Goal: Obtain resource: Obtain resource

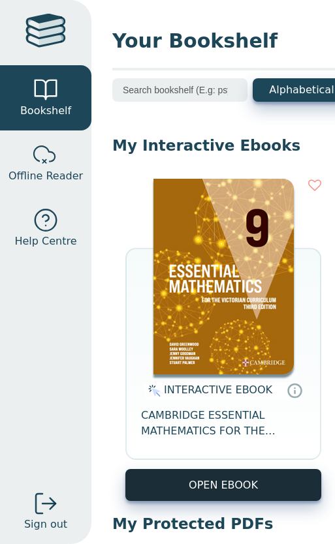
click at [230, 494] on button "OPEN EBOOK" at bounding box center [223, 485] width 196 height 32
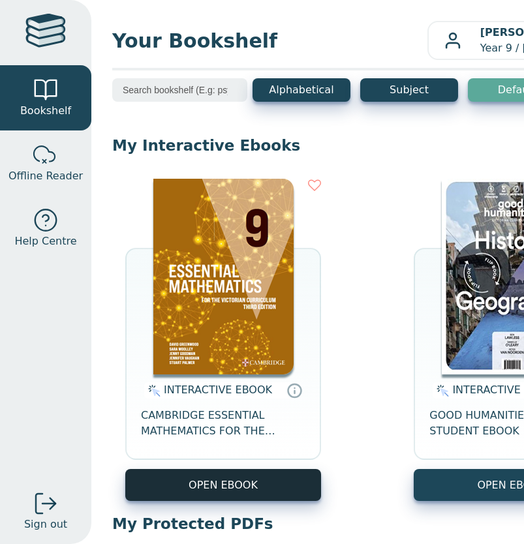
click at [238, 491] on button "OPEN EBOOK" at bounding box center [223, 485] width 196 height 32
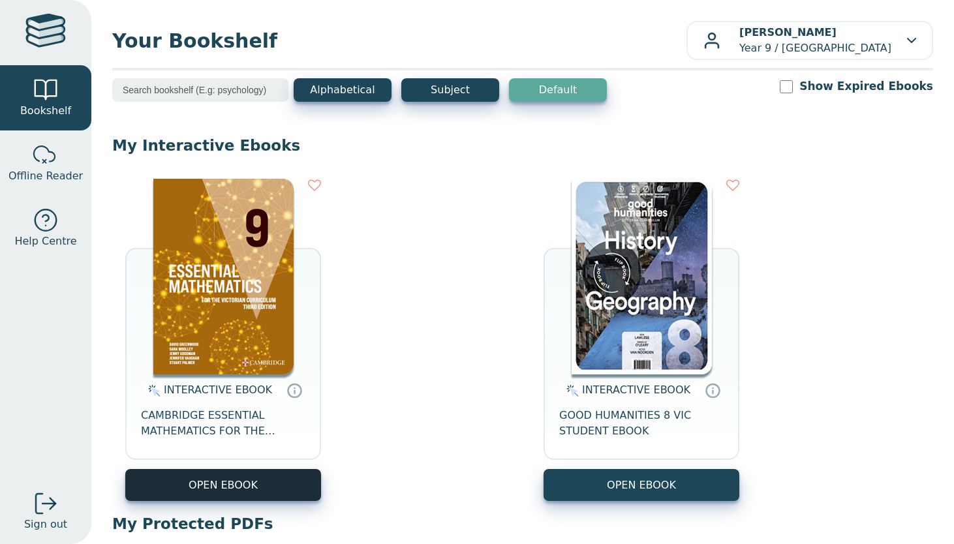
click at [209, 479] on button "OPEN EBOOK" at bounding box center [223, 485] width 196 height 32
